Goal: Task Accomplishment & Management: Manage account settings

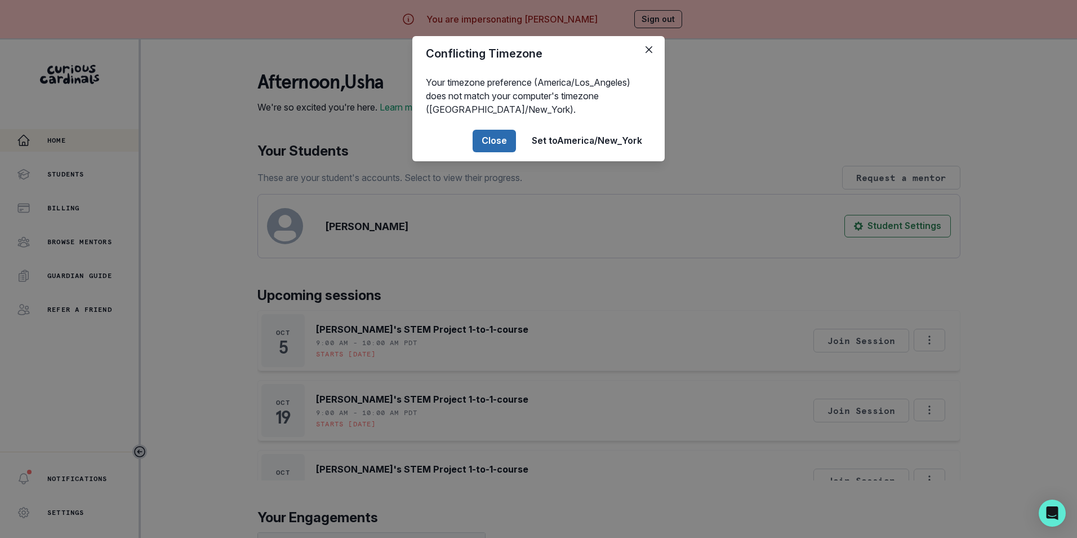
click at [491, 135] on button "Close" at bounding box center [494, 141] width 43 height 23
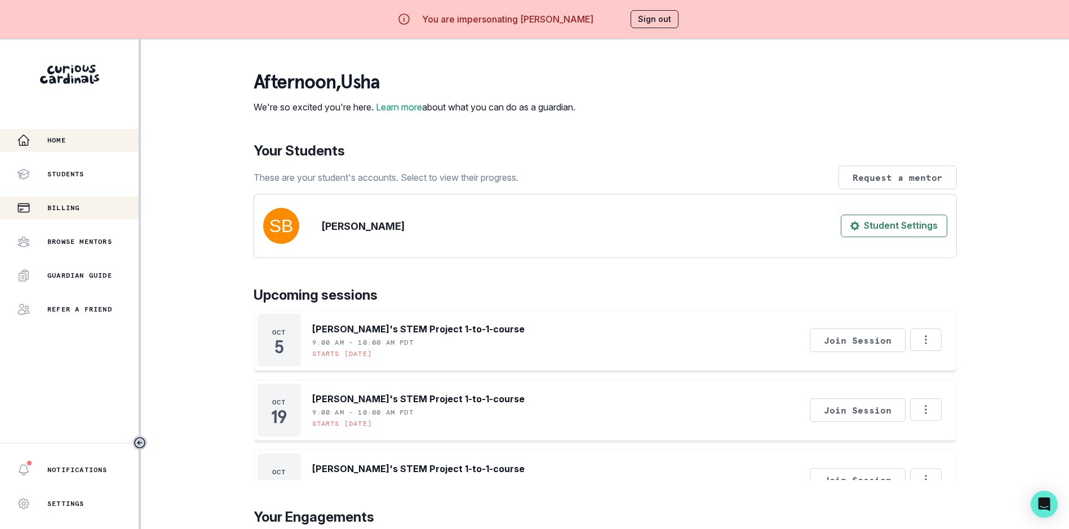
click at [57, 205] on p "Billing" at bounding box center [63, 207] width 32 height 9
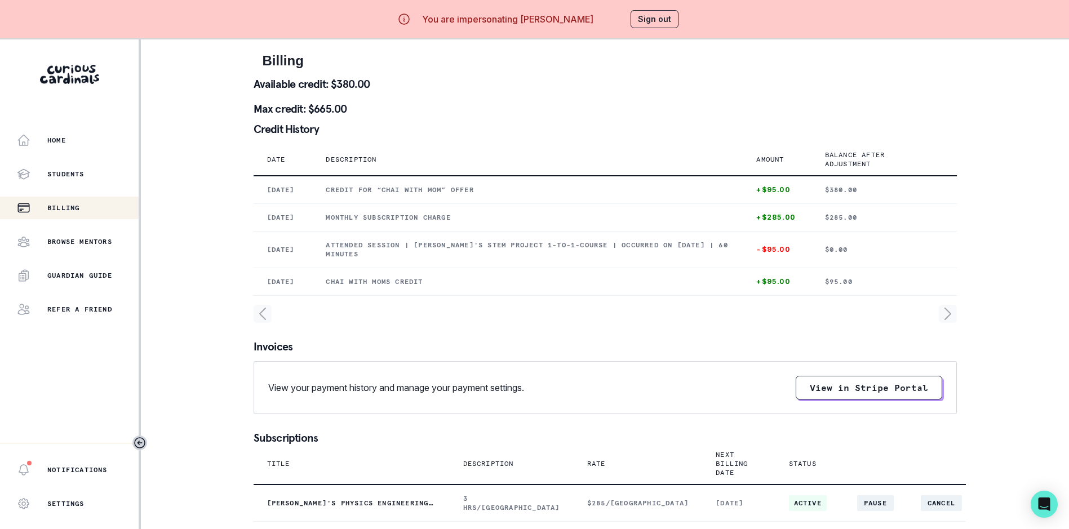
drag, startPoint x: 598, startPoint y: 19, endPoint x: 525, endPoint y: 21, distance: 73.3
click at [525, 21] on div "You are impersonating [PERSON_NAME] Sign out" at bounding box center [535, 19] width 320 height 27
copy p "[PERSON_NAME]"
click at [664, 19] on button "Sign out" at bounding box center [654, 19] width 48 height 18
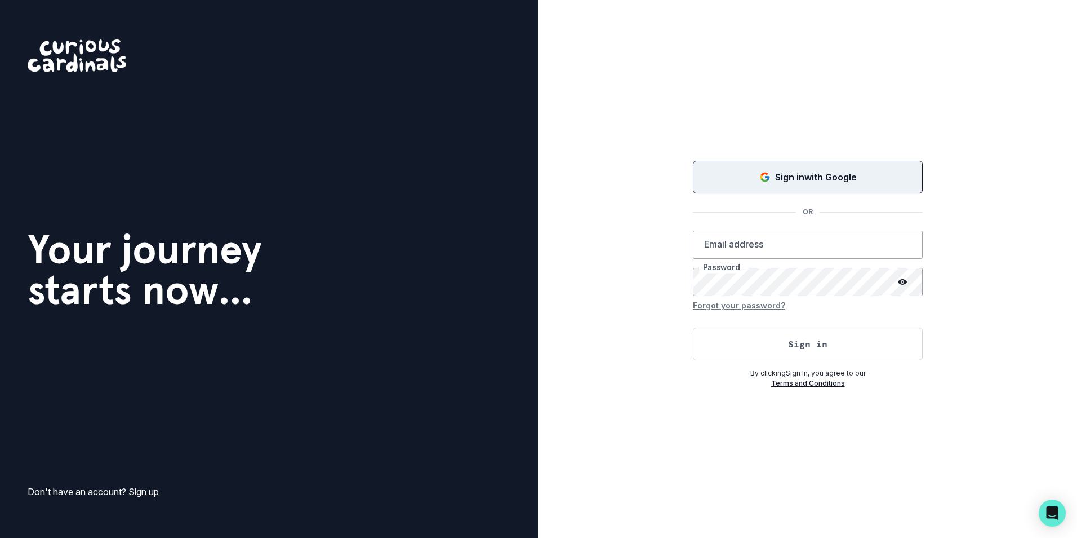
click at [896, 172] on div "Sign in with Google" at bounding box center [808, 177] width 202 height 14
